Goal: Information Seeking & Learning: Learn about a topic

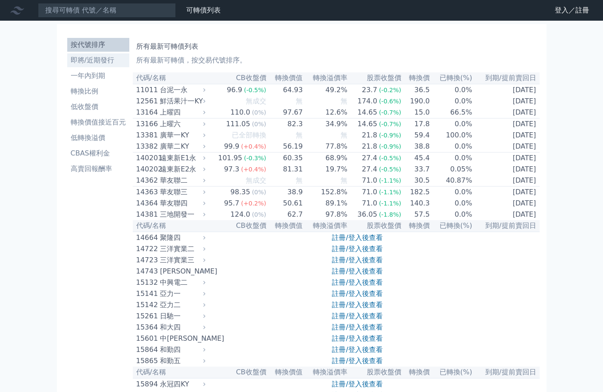
click at [93, 63] on li "即將/近期發行" at bounding box center [98, 60] width 62 height 10
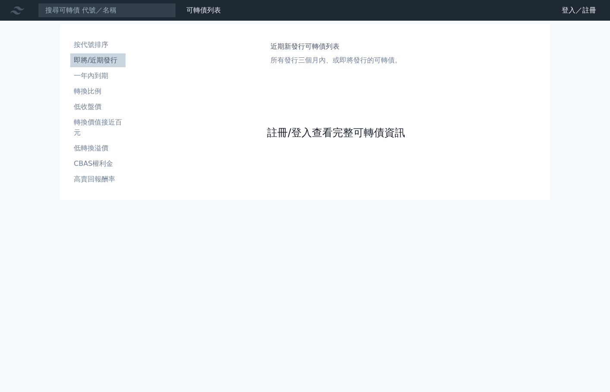
click at [321, 139] on link "註冊/登入查看完整可轉債資訊" at bounding box center [336, 133] width 138 height 14
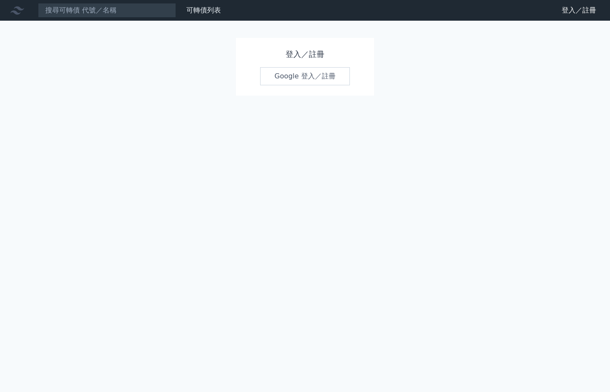
click at [306, 79] on link "Google 登入／註冊" at bounding box center [305, 76] width 90 height 18
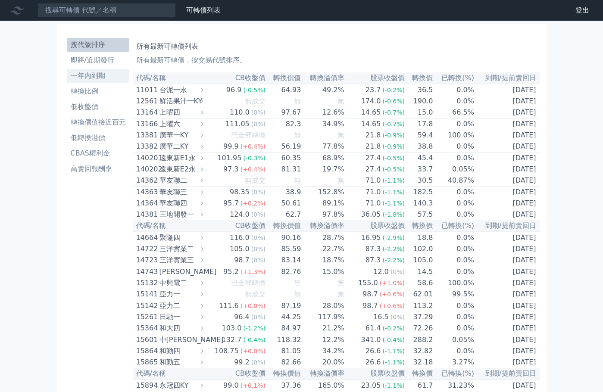
click at [102, 70] on link "一年內到期" at bounding box center [98, 76] width 62 height 14
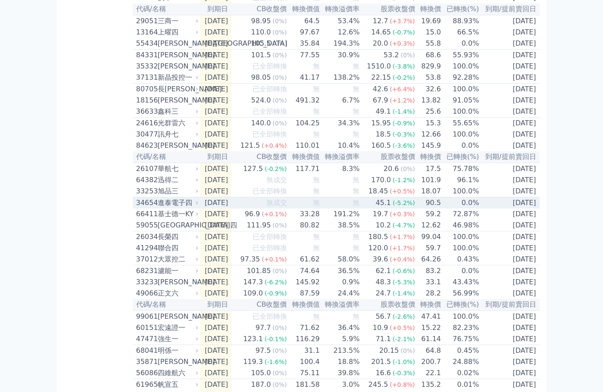
scroll to position [675, 0]
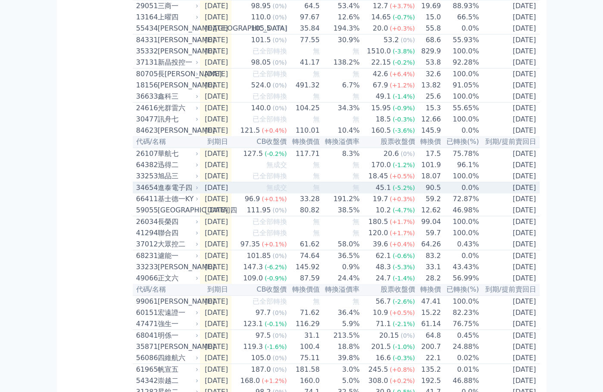
click at [153, 193] on div "34654" at bounding box center [145, 188] width 19 height 10
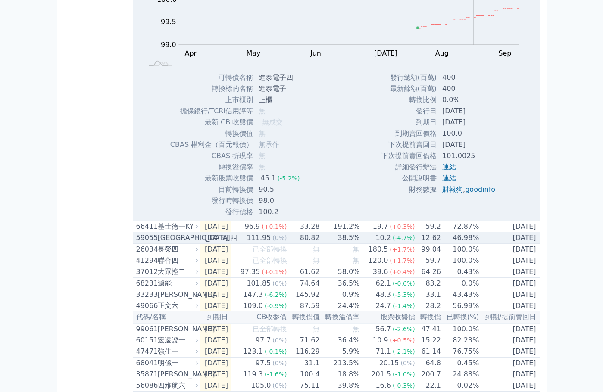
scroll to position [848, 0]
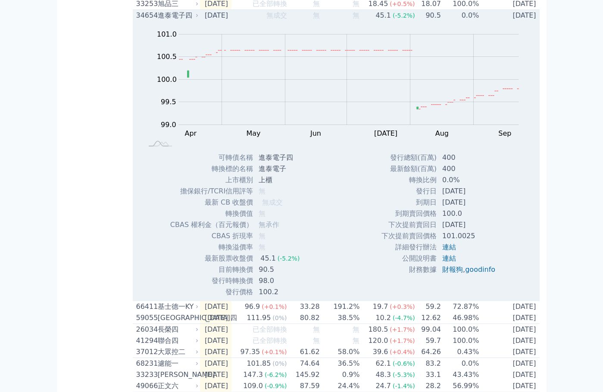
click at [157, 21] on div "34654 進泰電子四" at bounding box center [165, 15] width 58 height 10
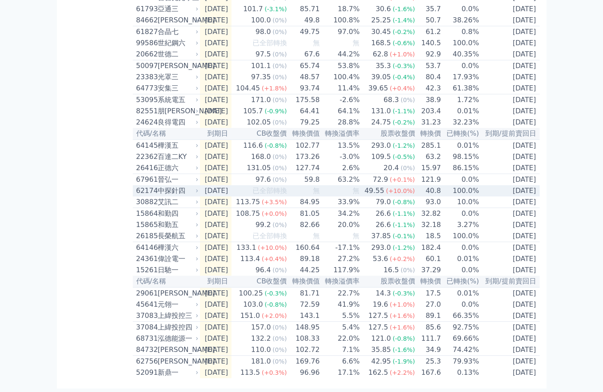
scroll to position [1150, 0]
